Goal: Navigation & Orientation: Find specific page/section

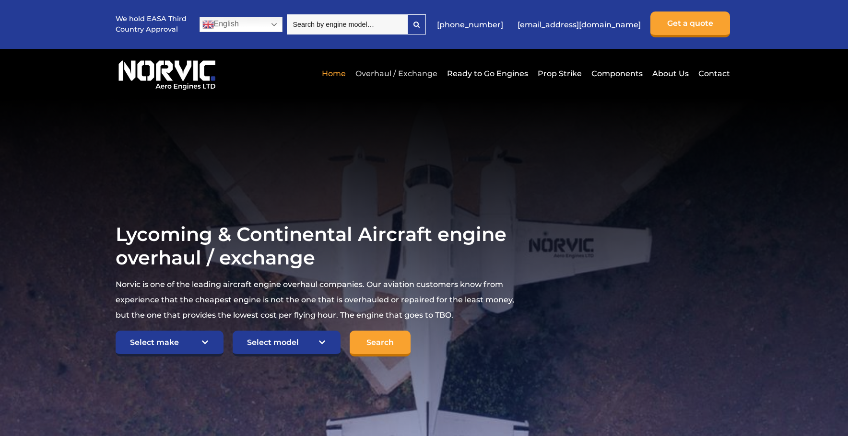
click at [403, 78] on link "Overhaul / Exchange" at bounding box center [396, 73] width 87 height 23
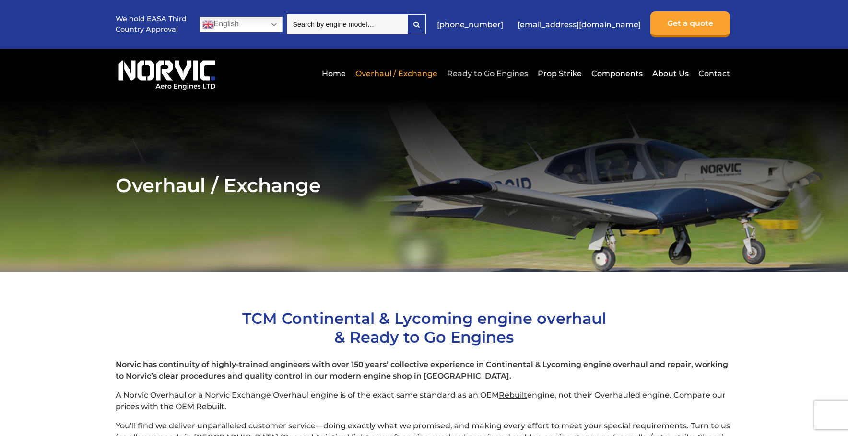
click at [479, 78] on link "Ready to Go Engines" at bounding box center [487, 73] width 86 height 23
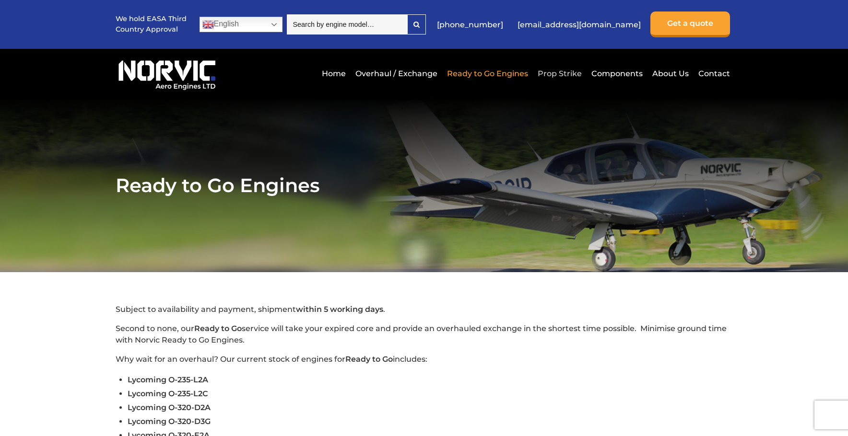
click at [565, 70] on link "Prop Strike" at bounding box center [559, 73] width 49 height 23
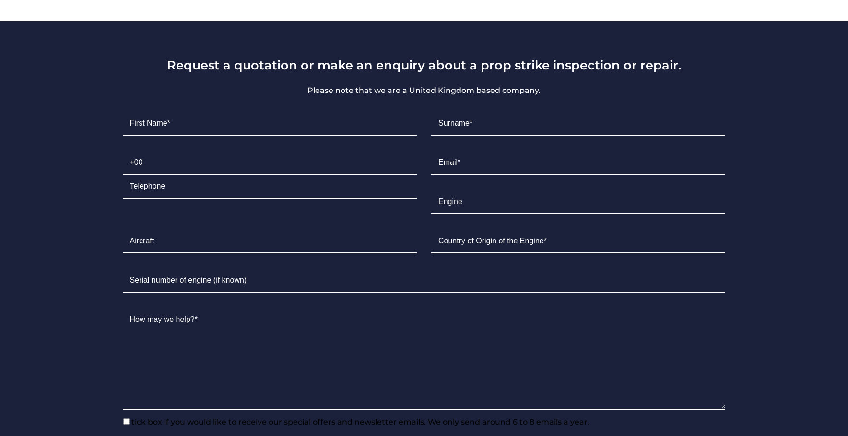
scroll to position [479, 0]
